Goal: Find specific page/section: Find specific page/section

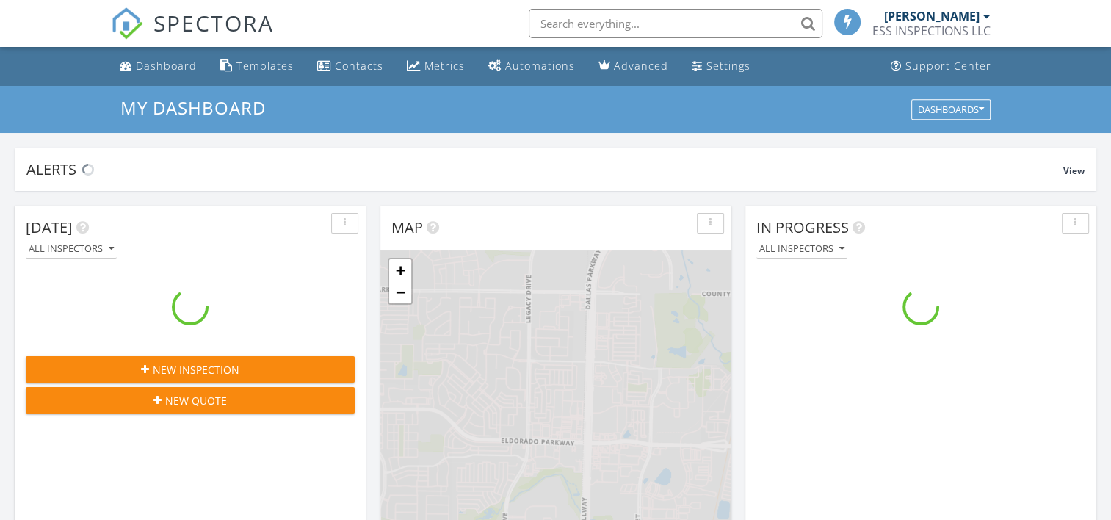
scroll to position [1359, 1134]
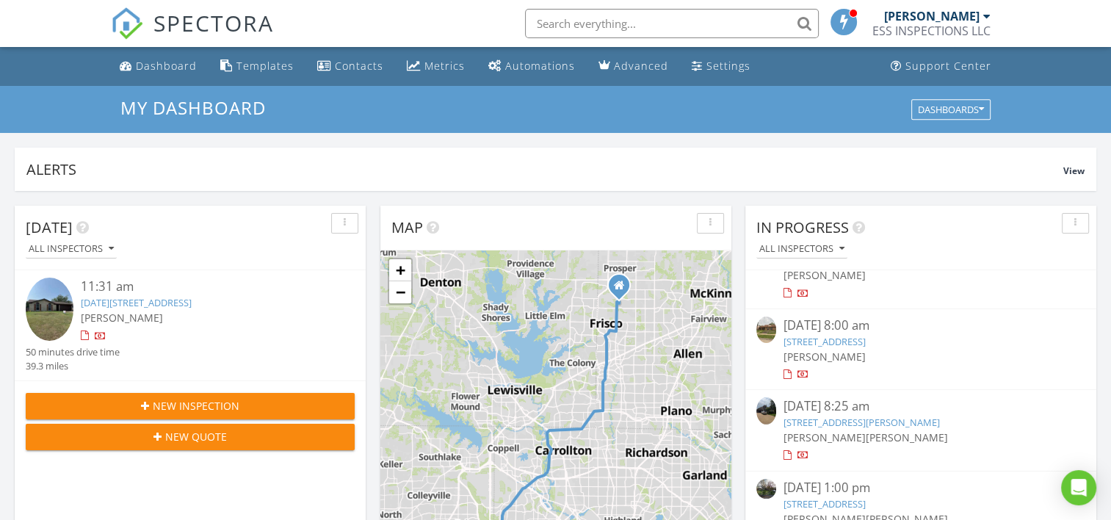
scroll to position [1993, 0]
click at [854, 496] on link "9137 Liptonshire Drive, Dallas, TX 75238" at bounding box center [825, 502] width 82 height 13
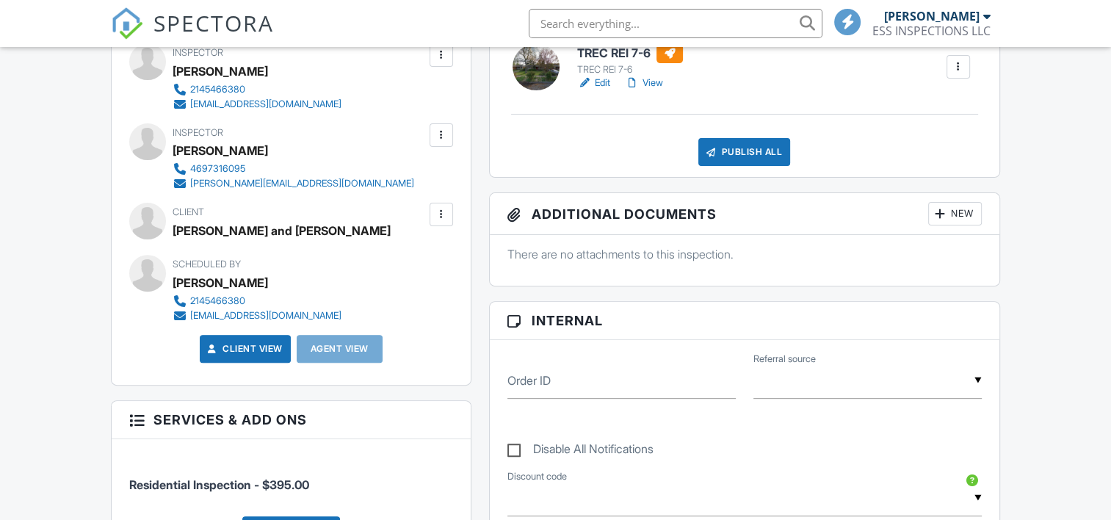
click at [599, 79] on link "Edit" at bounding box center [593, 83] width 33 height 15
